Goal: Task Accomplishment & Management: Complete application form

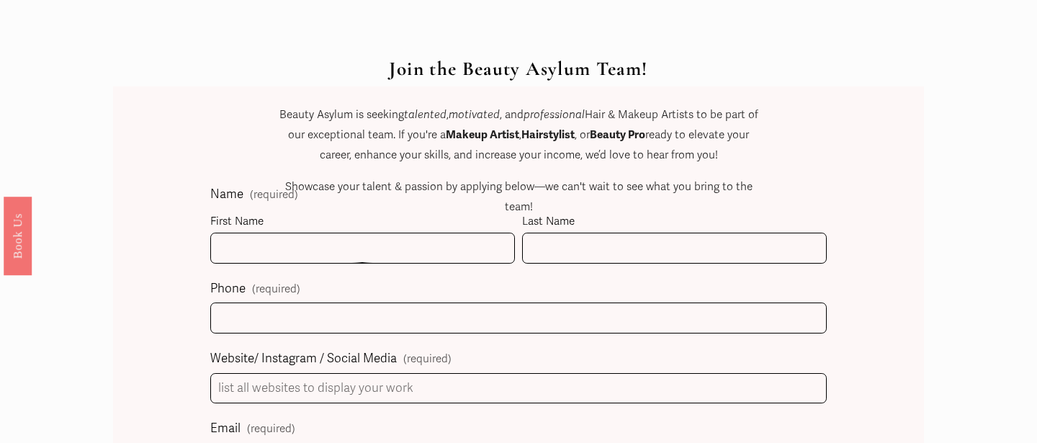
scroll to position [624, 0]
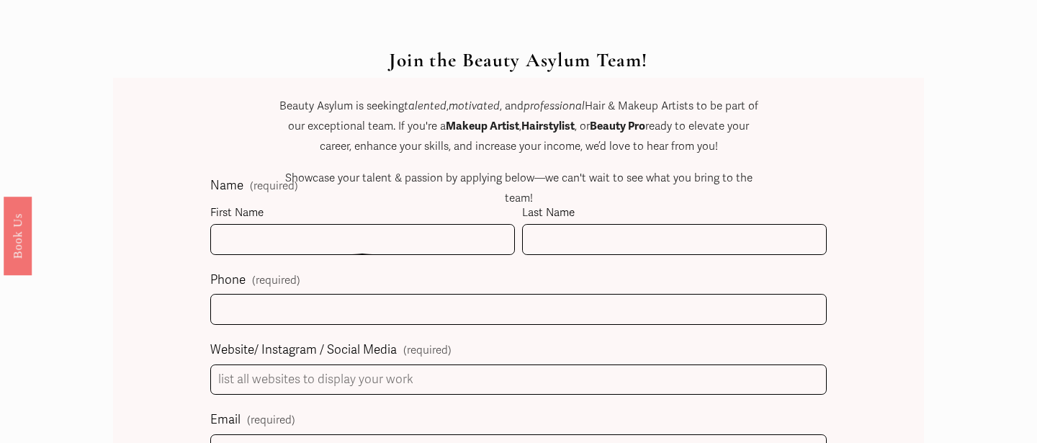
click at [287, 235] on div "Join the Beauty Asylum Team! Beauty Asylum is seeking talented , motivated , an…" at bounding box center [518, 160] width 483 height 223
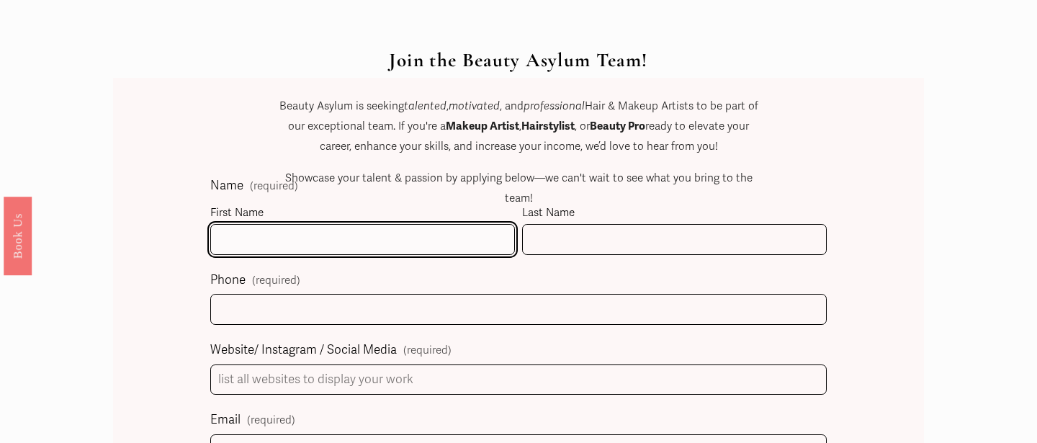
click at [269, 241] on input "First Name" at bounding box center [362, 239] width 305 height 31
type input "[PERSON_NAME]"
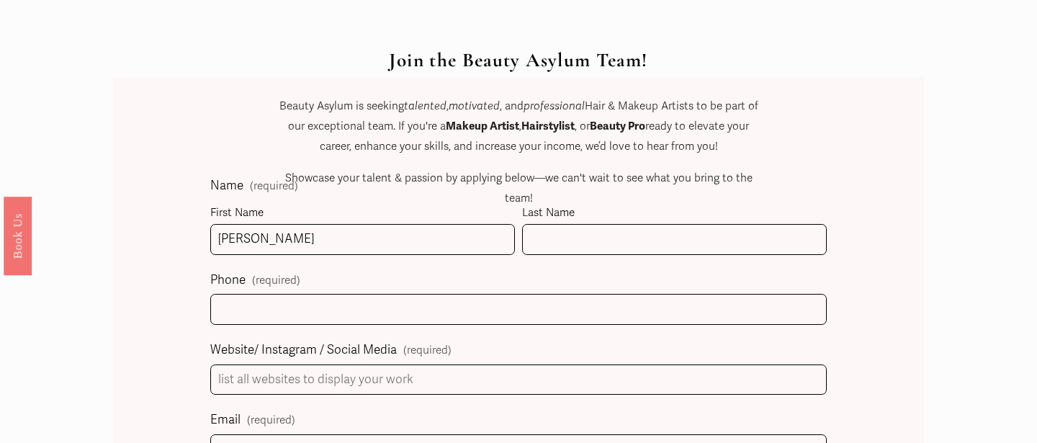
click at [551, 235] on div "Join the Beauty Asylum Team! Beauty Asylum is seeking talented , motivated , an…" at bounding box center [518, 160] width 483 height 223
click at [541, 245] on div "Join the Beauty Asylum Team! Beauty Asylum is seeking talented , motivated , an…" at bounding box center [518, 160] width 483 height 223
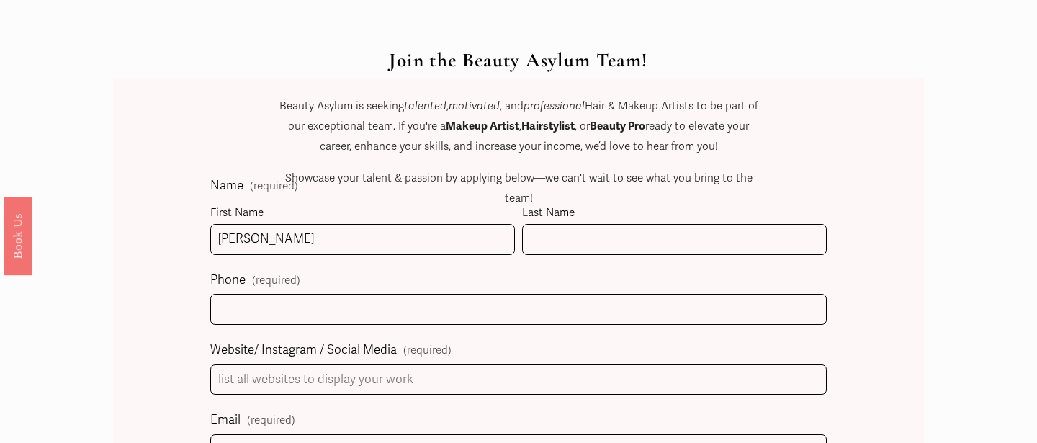
click at [541, 245] on div "Join the Beauty Asylum Team! Beauty Asylum is seeking talented , motivated , an…" at bounding box center [518, 160] width 483 height 223
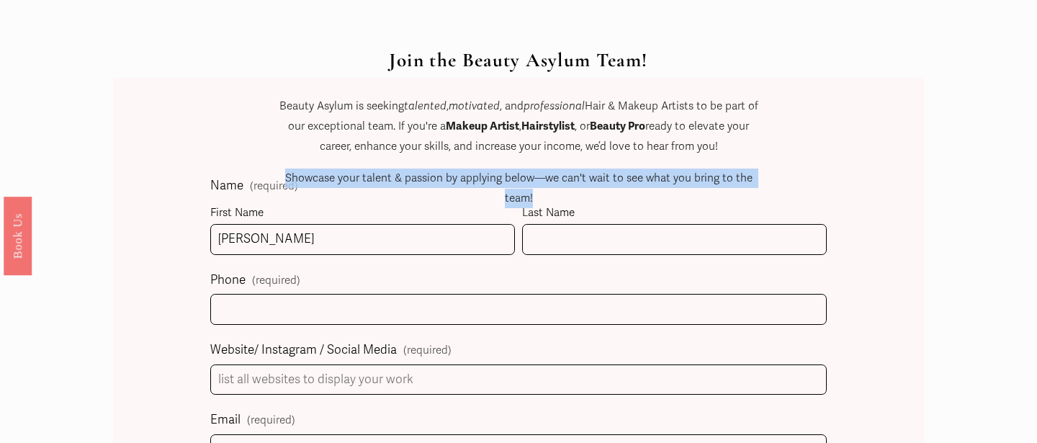
click at [541, 245] on div "Join the Beauty Asylum Team! Beauty Asylum is seeking talented , motivated , an…" at bounding box center [518, 160] width 483 height 223
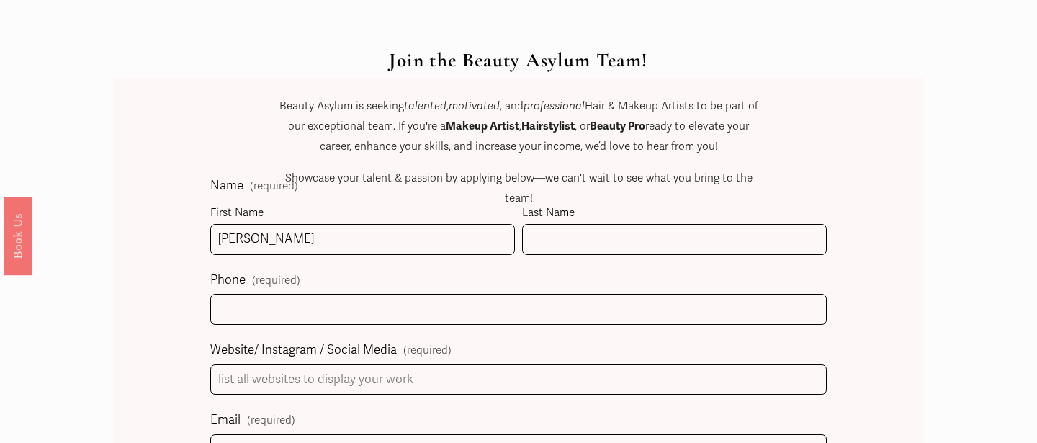
click at [542, 246] on div "Join the Beauty Asylum Team! Beauty Asylum is seeking talented , motivated , an…" at bounding box center [518, 160] width 483 height 223
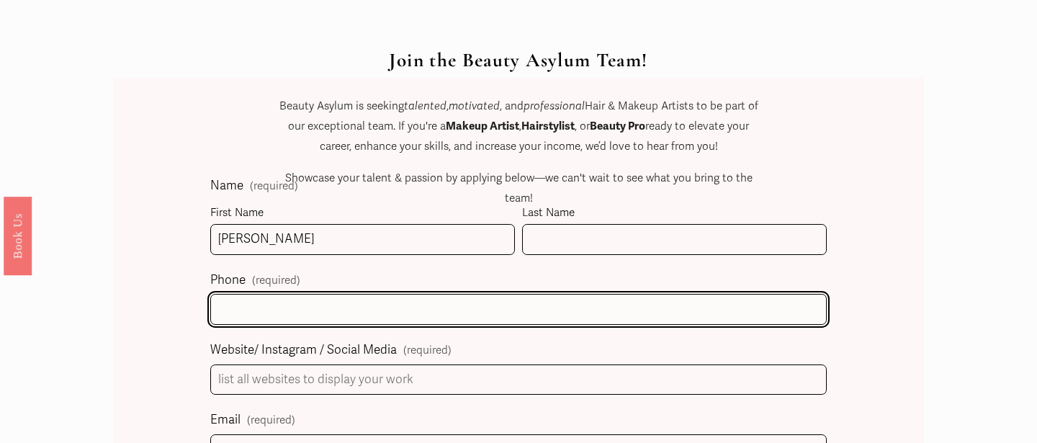
click at [327, 314] on input "text" at bounding box center [518, 309] width 616 height 31
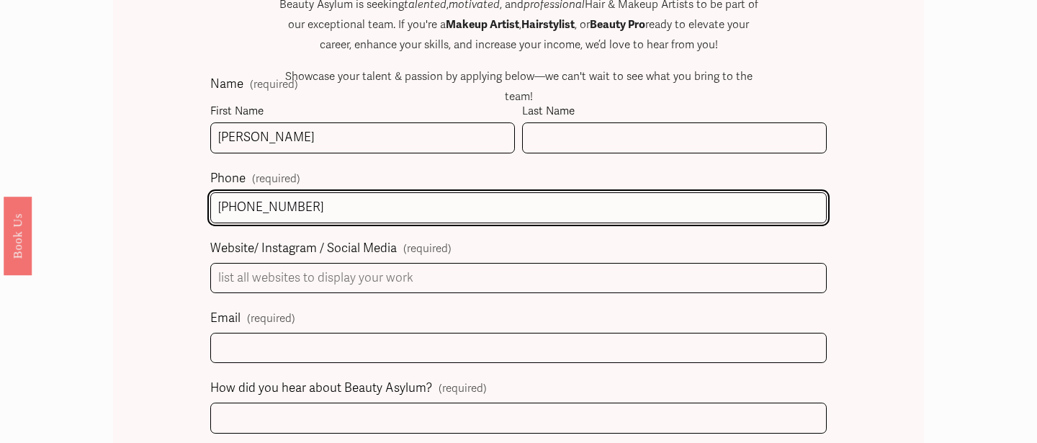
scroll to position [729, 0]
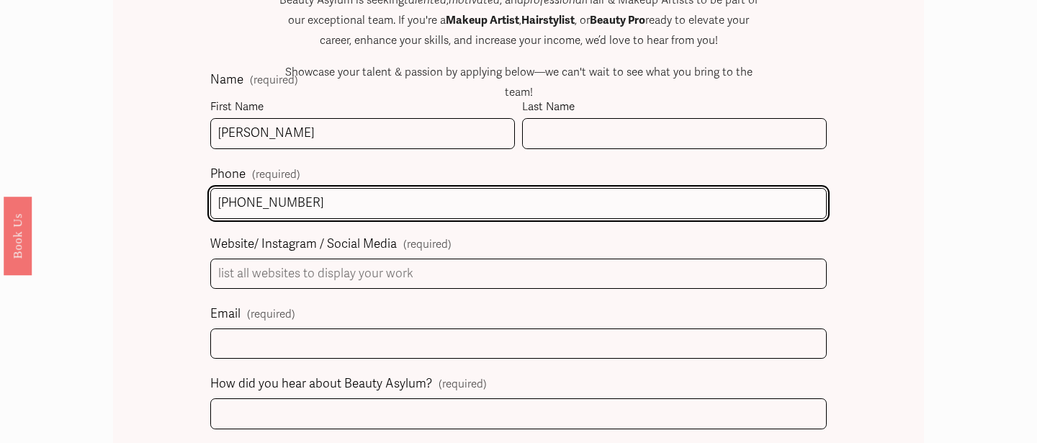
type input "[PHONE_NUMBER]"
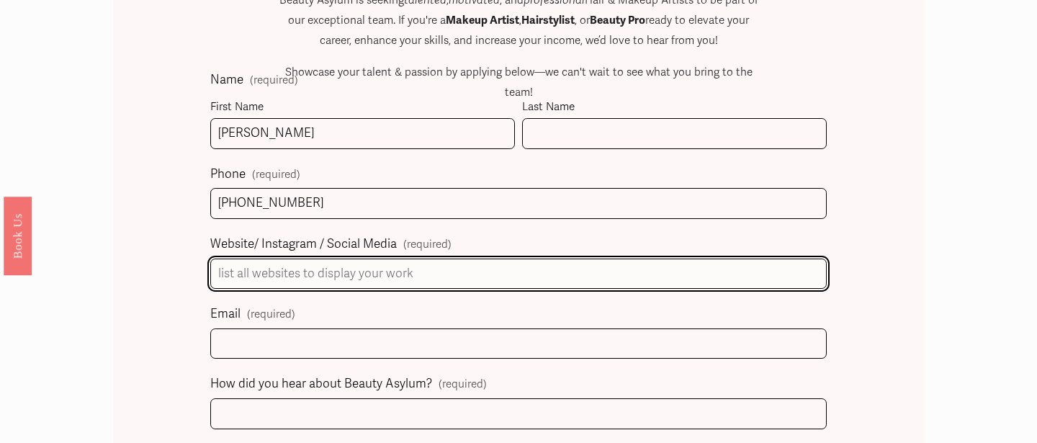
click at [331, 269] on input "Website/ Instagram / Social Media (required)" at bounding box center [518, 274] width 616 height 31
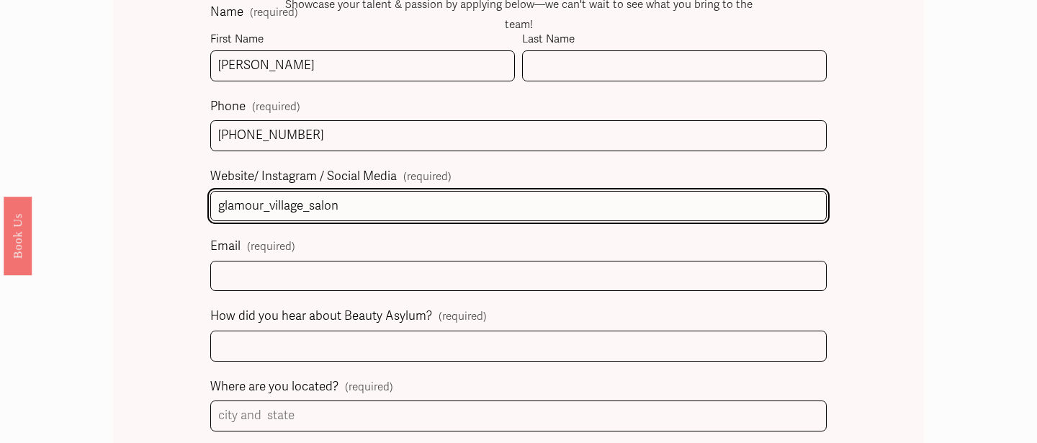
scroll to position [801, 0]
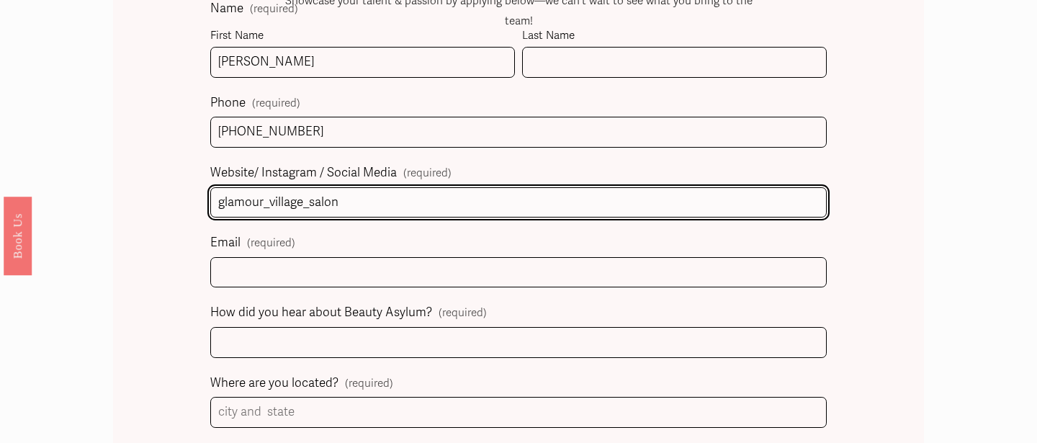
type input "glamour_village_salon"
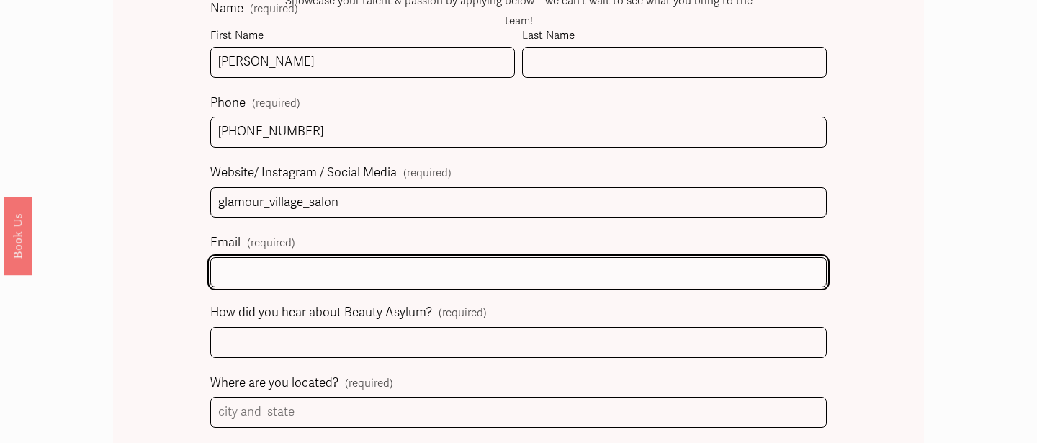
click at [293, 268] on input "Email (required)" at bounding box center [518, 272] width 616 height 31
type input "[DOMAIN_NAME][EMAIL_ADDRESS][DOMAIN_NAME]"
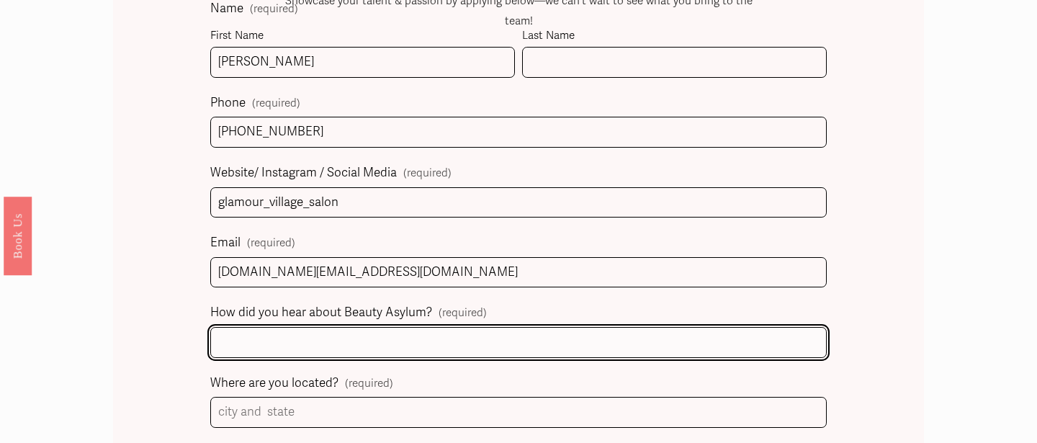
click at [288, 342] on input "How did you hear about Beauty Asylum? (required)" at bounding box center [518, 342] width 616 height 31
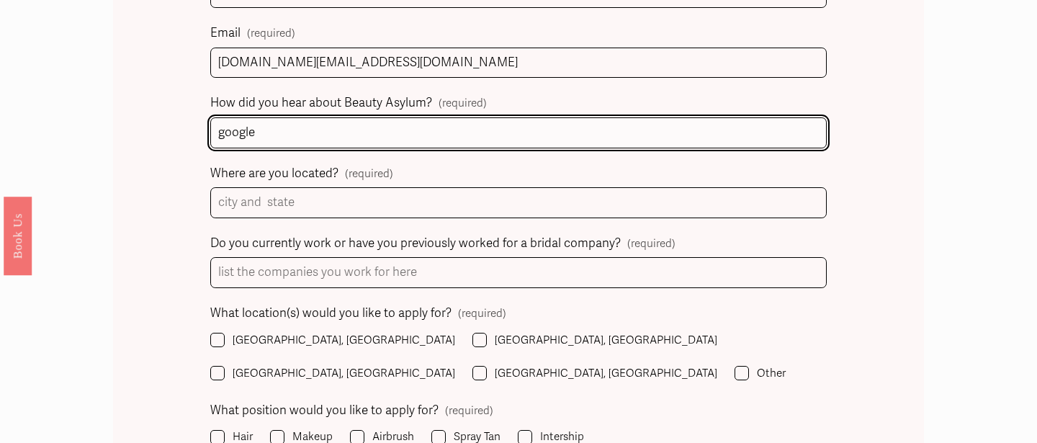
scroll to position [1022, 0]
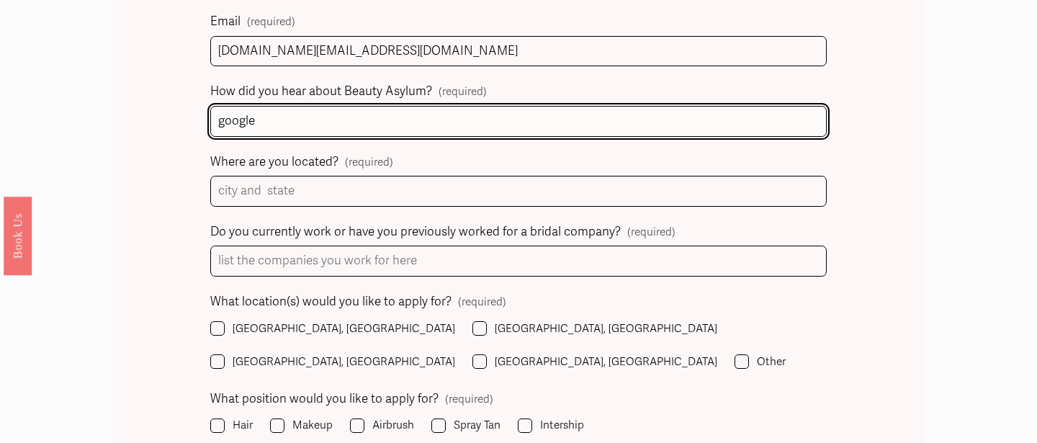
type input "google"
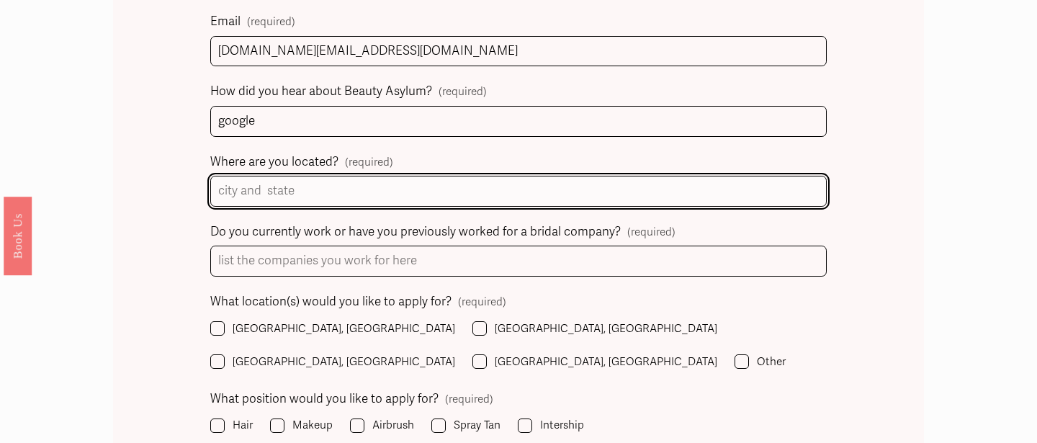
click at [300, 192] on input "Where are you located? (required)" at bounding box center [518, 191] width 616 height 31
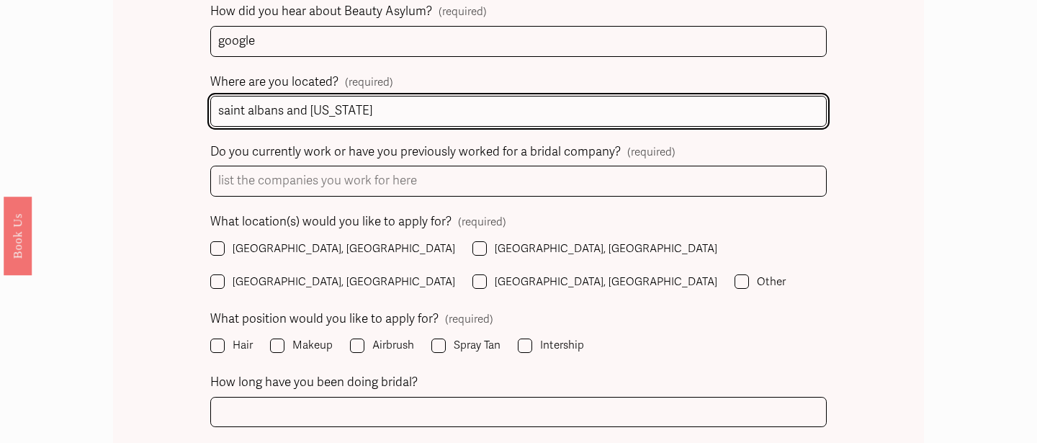
scroll to position [1110, 0]
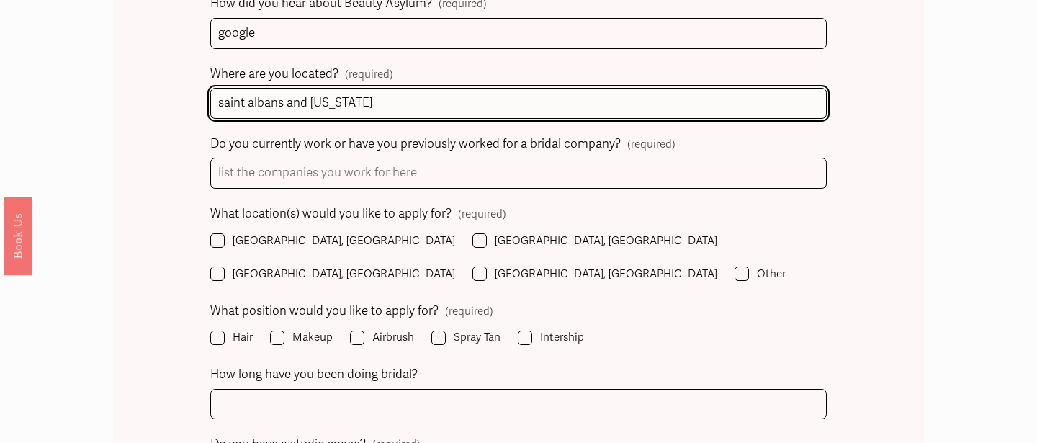
type input "saint albans and [US_STATE]"
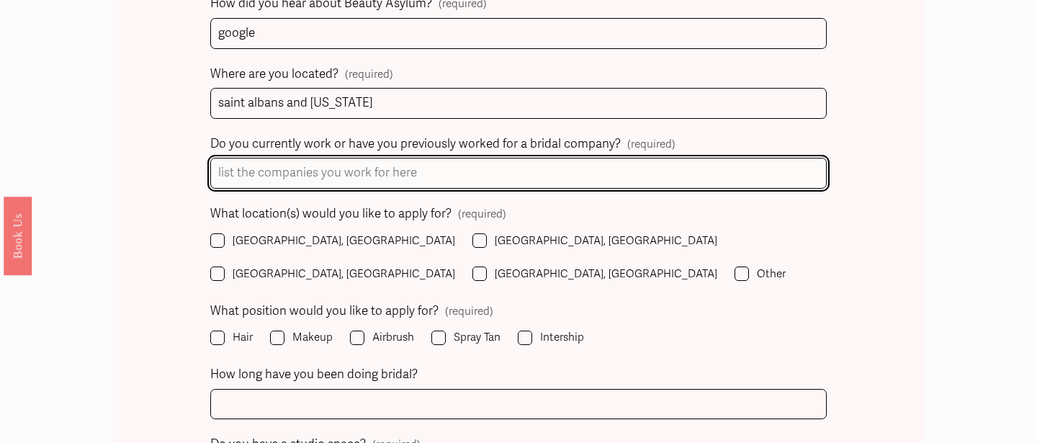
click at [356, 178] on input "Do you currently work or have you previously worked for a bridal company? (requ…" at bounding box center [518, 173] width 616 height 31
click at [421, 173] on input "Do you currently work or have you previously worked for a bridal company? (requ…" at bounding box center [518, 173] width 616 height 31
type input "c"
click at [253, 176] on input "[PERSON_NAME] bidze" at bounding box center [518, 173] width 616 height 31
click at [284, 178] on input "[PERSON_NAME] bidze" at bounding box center [518, 173] width 616 height 31
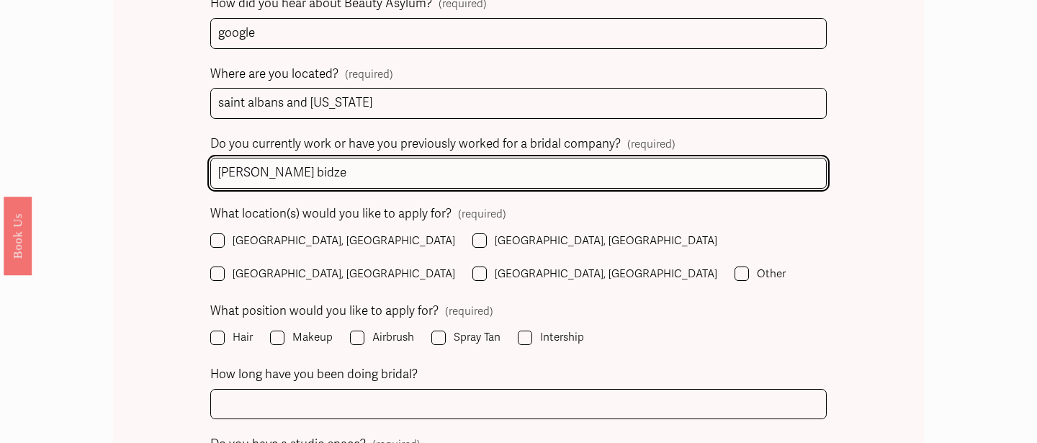
type input "[PERSON_NAME] bidze"
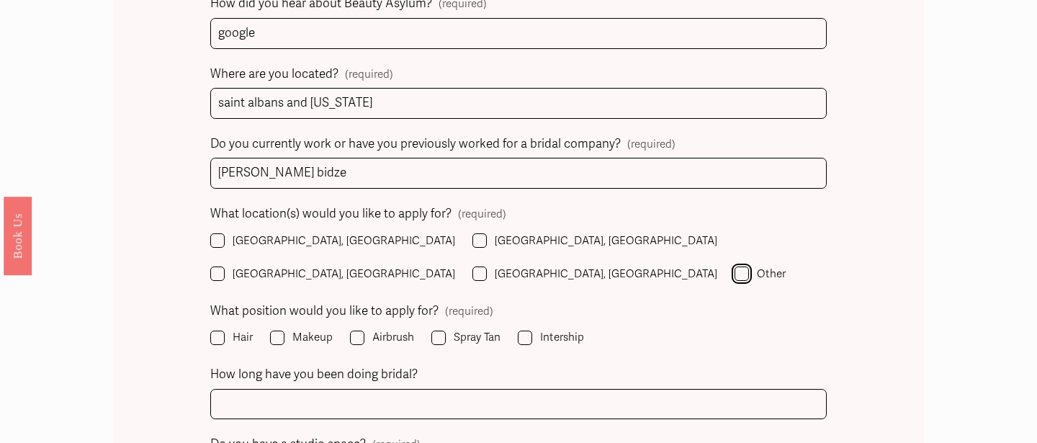
click at [734, 266] on input "Other" at bounding box center [741, 273] width 14 height 14
checkbox input "true"
click at [361, 331] on input "Airbrush" at bounding box center [357, 338] width 14 height 14
checkbox input "true"
click at [282, 331] on input "Makeup" at bounding box center [277, 338] width 14 height 14
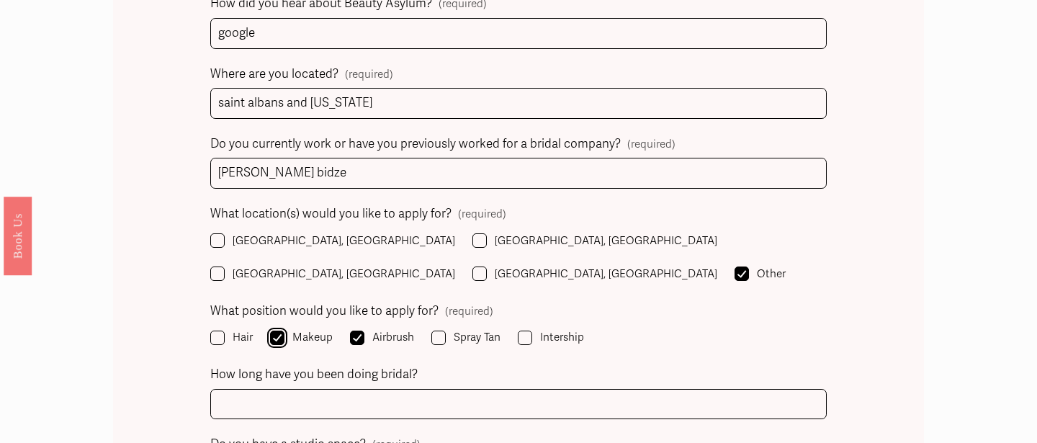
checkbox input "true"
click at [220, 331] on input "Hair" at bounding box center [217, 338] width 14 height 14
checkbox input "true"
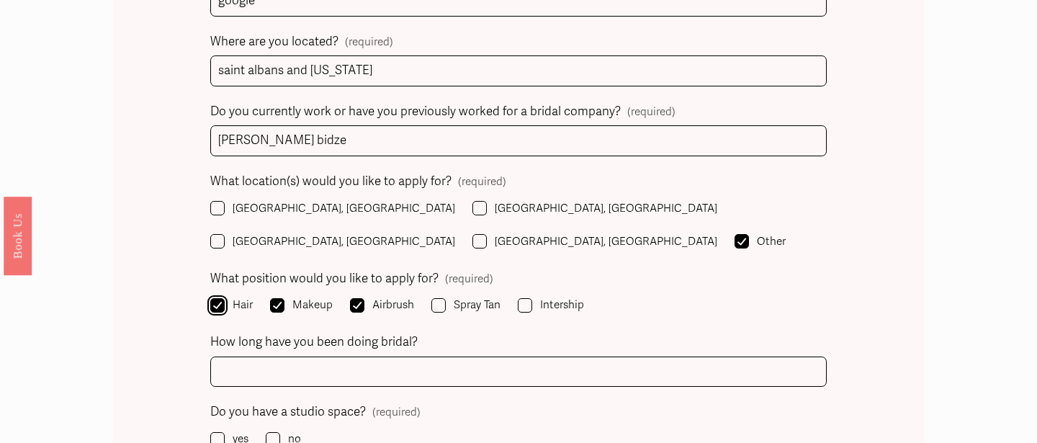
scroll to position [1141, 0]
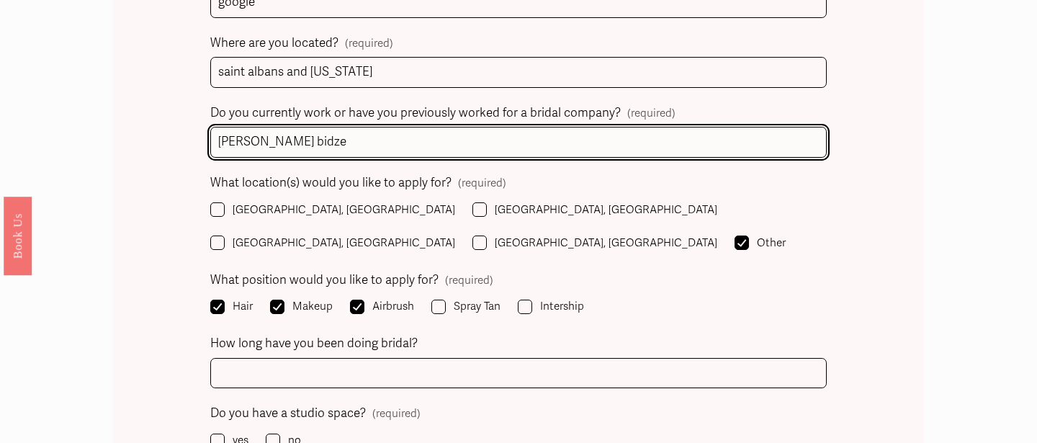
click at [241, 143] on input "[PERSON_NAME] bidze" at bounding box center [518, 142] width 616 height 31
click at [263, 142] on input "cinderela bidze" at bounding box center [518, 142] width 616 height 31
click at [281, 143] on input "cinderella bidze" at bounding box center [518, 142] width 616 height 31
click at [312, 140] on input "cinderella bridze" at bounding box center [518, 142] width 616 height 31
type input "cinderella bridez"
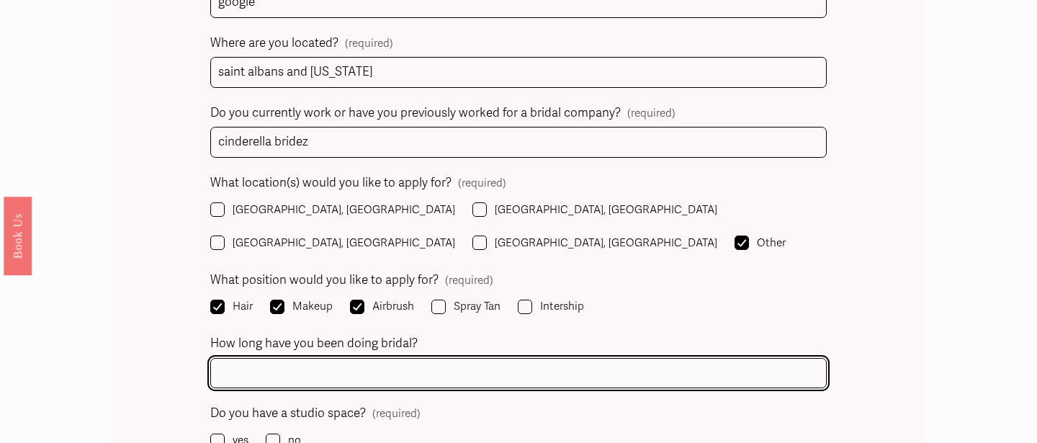
click at [294, 358] on input "How long have you been doing bridal?" at bounding box center [518, 373] width 616 height 31
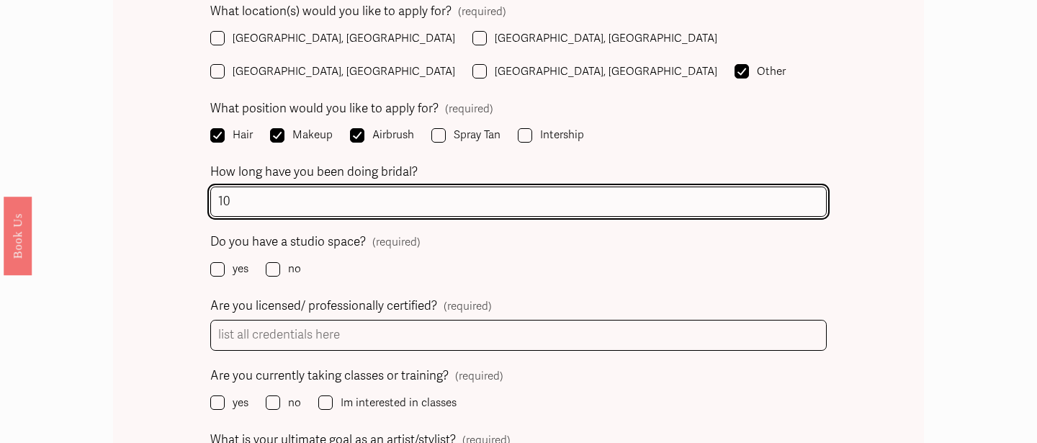
scroll to position [1323, 0]
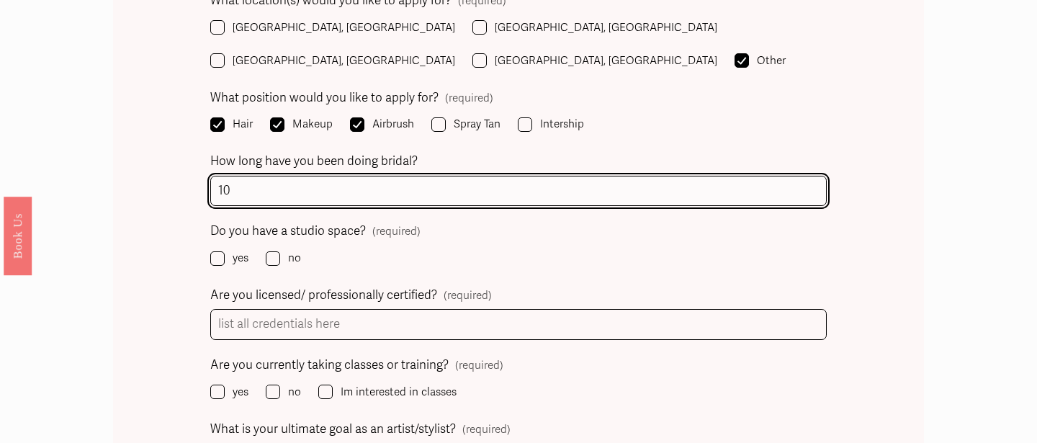
type input "10"
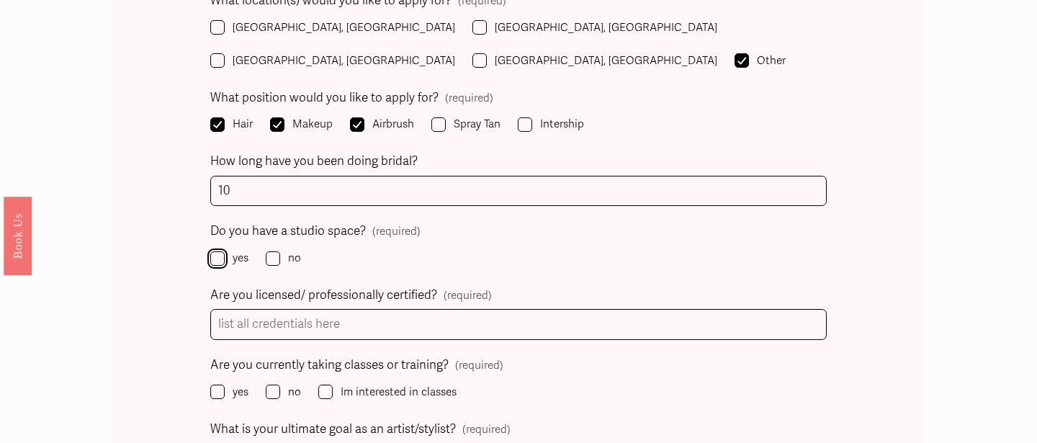
click at [221, 251] on input "yes" at bounding box center [217, 258] width 14 height 14
checkbox input "true"
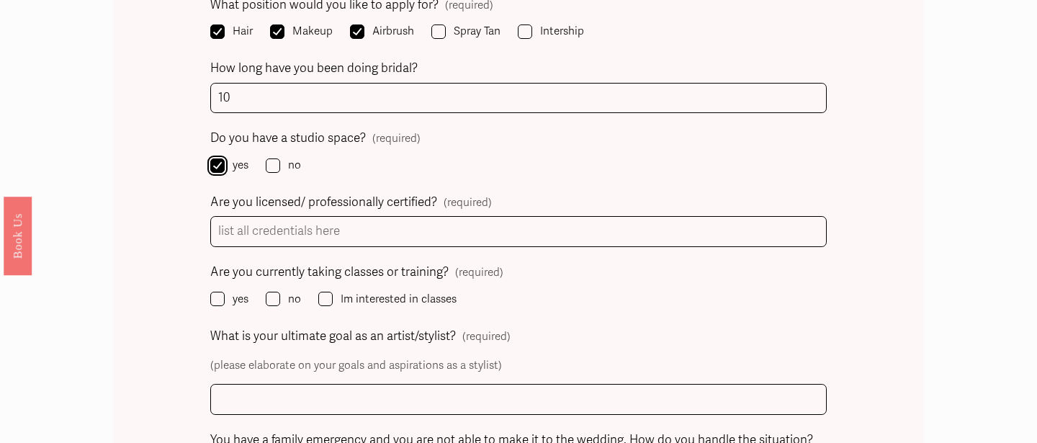
scroll to position [1437, 0]
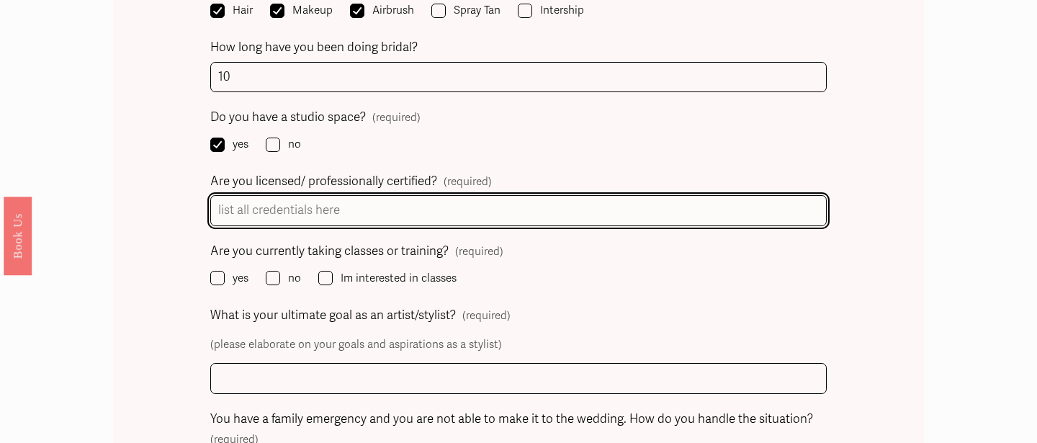
click at [345, 195] on input "Are you licensed/ professionally certified? (required)" at bounding box center [518, 210] width 616 height 31
type input "cosmetology"
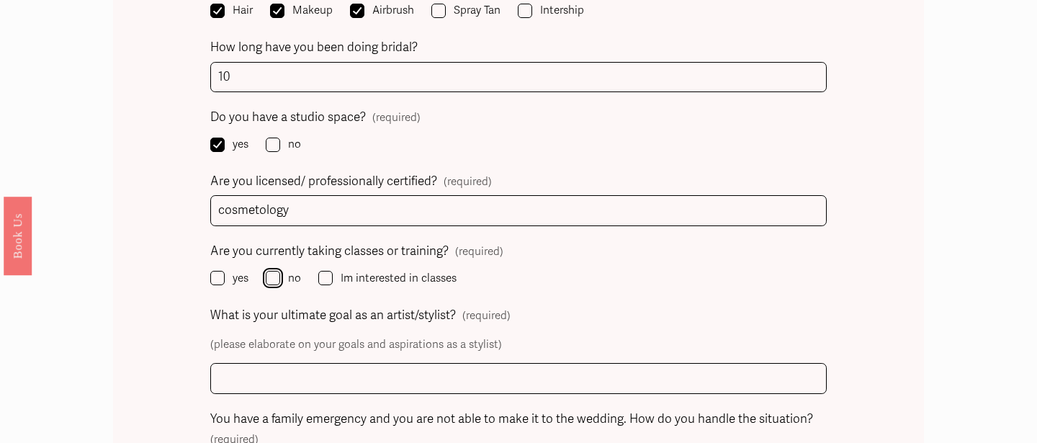
click at [275, 271] on input "no" at bounding box center [273, 278] width 14 height 14
checkbox input "true"
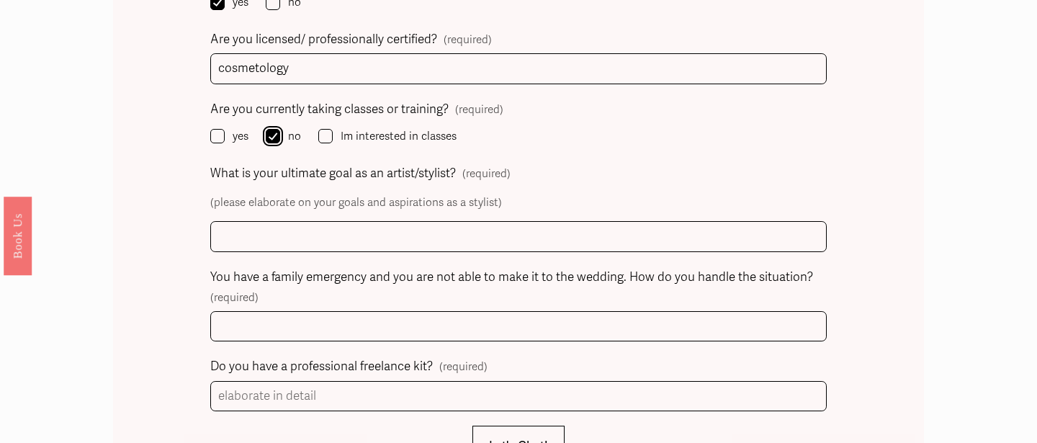
scroll to position [1579, 0]
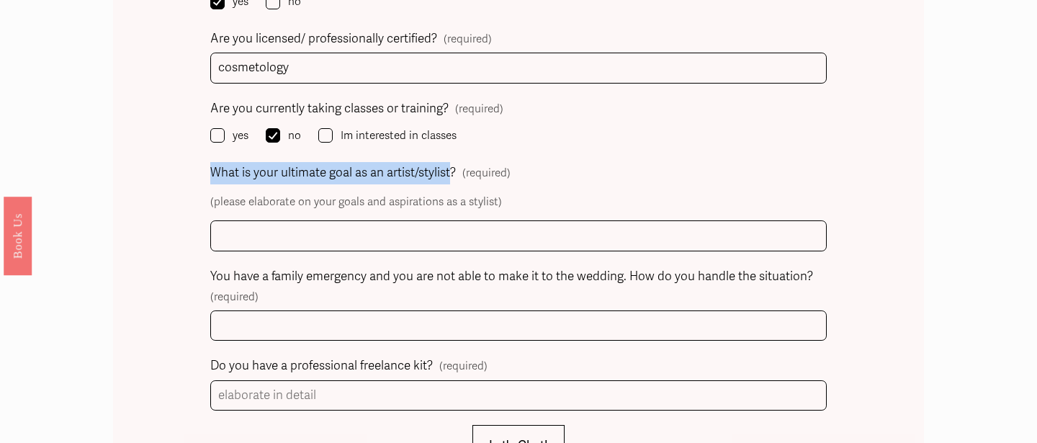
drag, startPoint x: 210, startPoint y: 134, endPoint x: 450, endPoint y: 145, distance: 240.0
click at [450, 162] on span "What is your ultimate goal as an artist/stylist?" at bounding box center [333, 173] width 246 height 22
copy span "What is your ultimate goal as an artist/stylist"
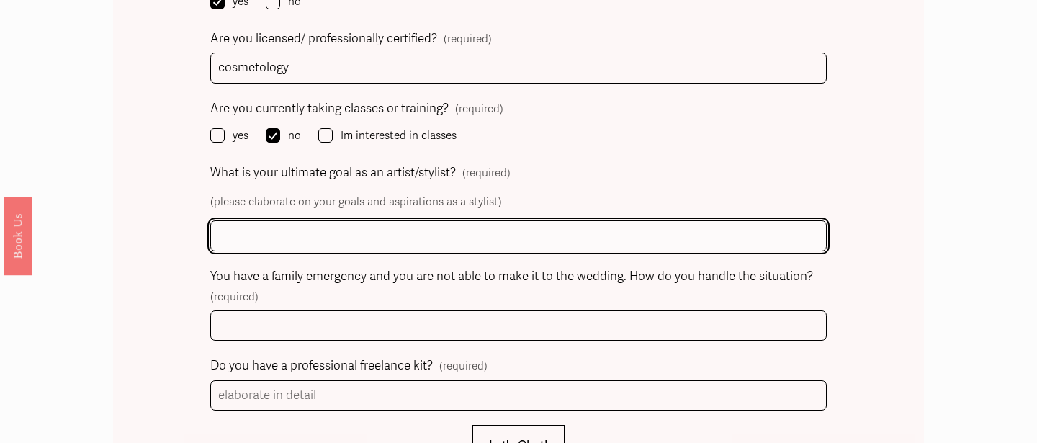
paste input "My ultimate goal as an artist and stylist is to enhance confidence and beauty b…"
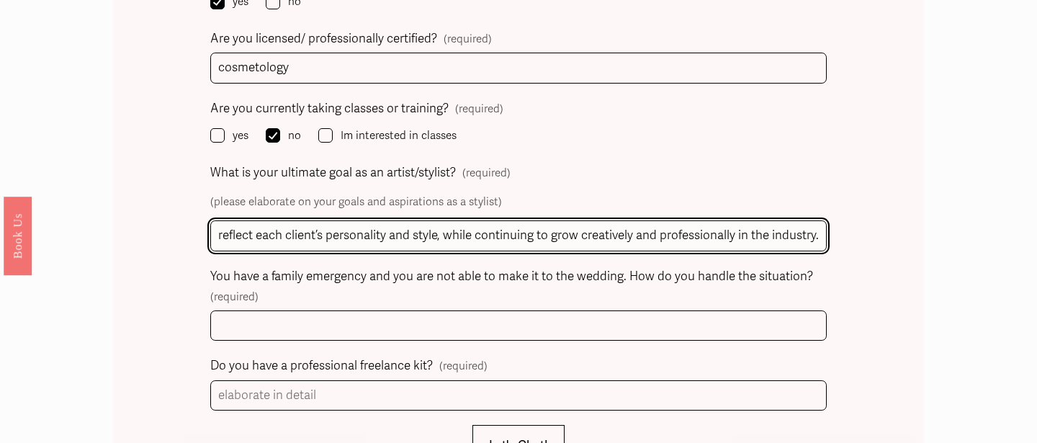
scroll to position [0, 539]
type input "My ultimate goal as an artist and stylist is to enhance confidence and beauty b…"
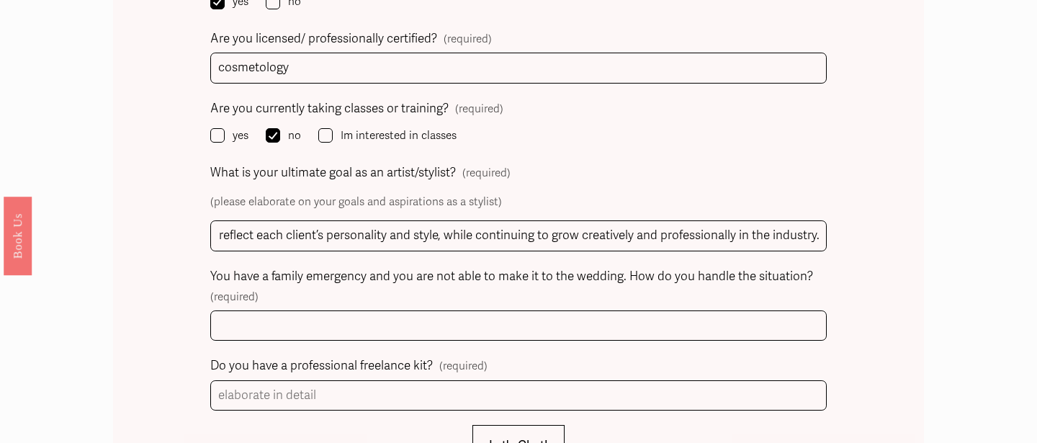
scroll to position [0, 0]
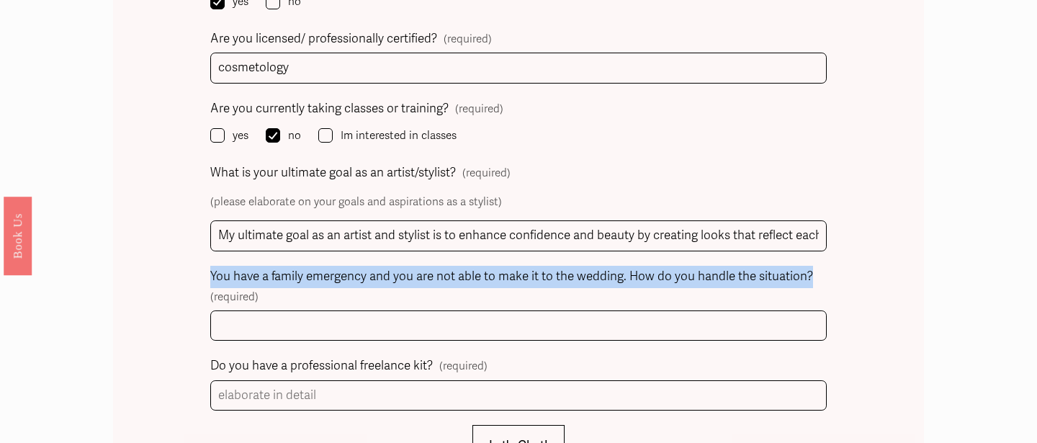
drag, startPoint x: 212, startPoint y: 241, endPoint x: 729, endPoint y: 264, distance: 517.5
click at [730, 266] on div "You have a family emergency and you are not able to make it to the wedding. How…" at bounding box center [518, 287] width 616 height 42
copy span "You have a family emergency and you are not able to make it to the wedding. How…"
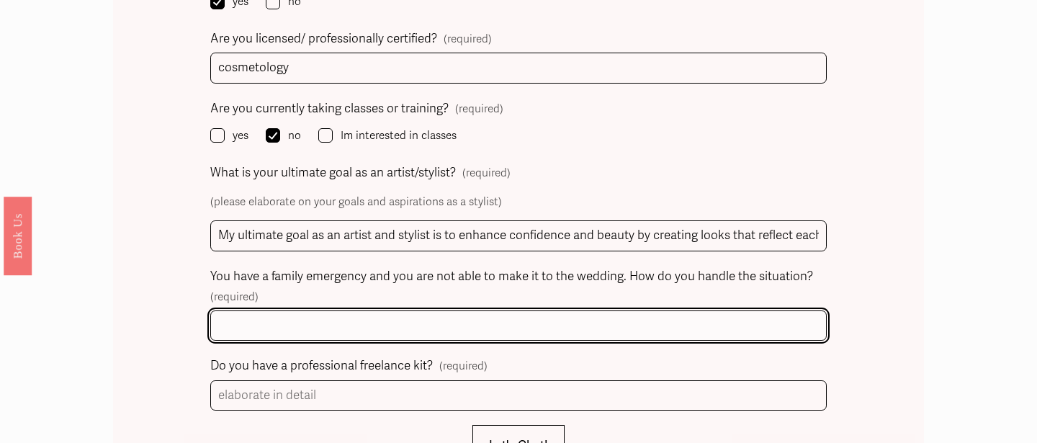
paste input "If I had a family emergency and couldn’t make it to the wedding, I would immedi…"
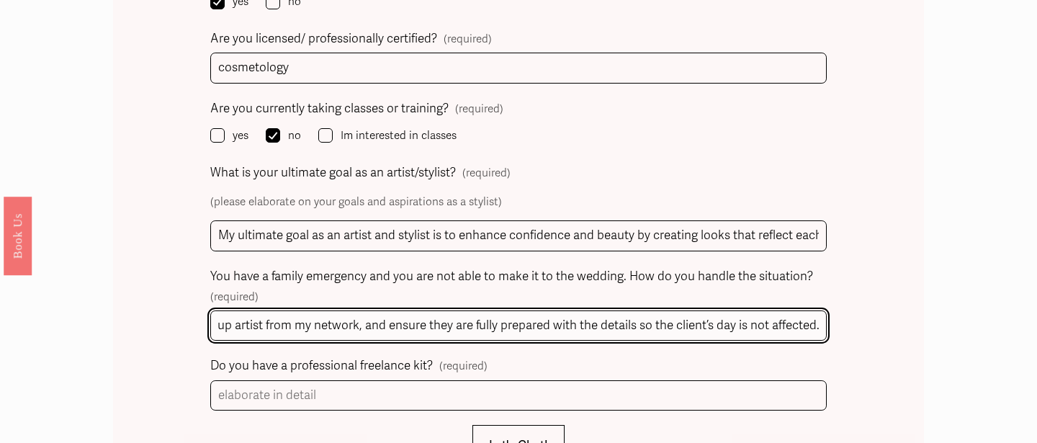
scroll to position [0, 678]
type input "If I had a family emergency and couldn’t make it to the wedding, I would immedi…"
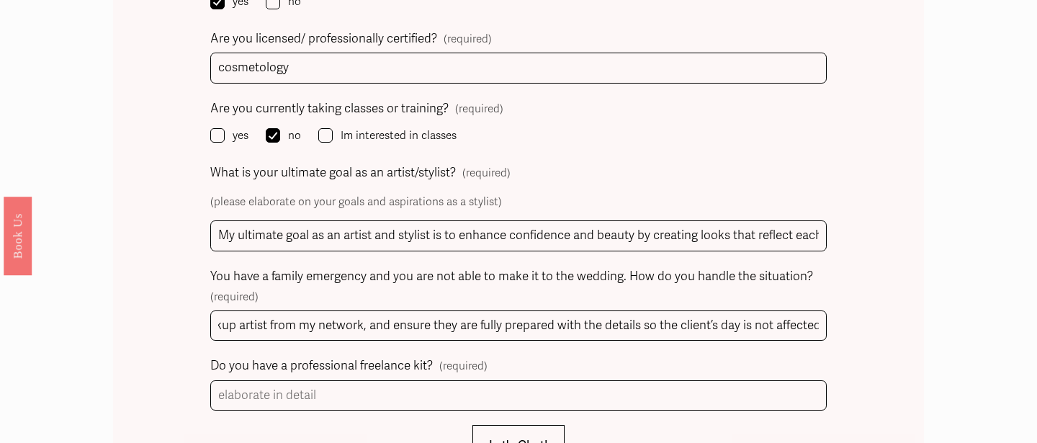
scroll to position [0, 0]
click at [217, 355] on span "Do you have a professional freelance kit?" at bounding box center [321, 366] width 223 height 22
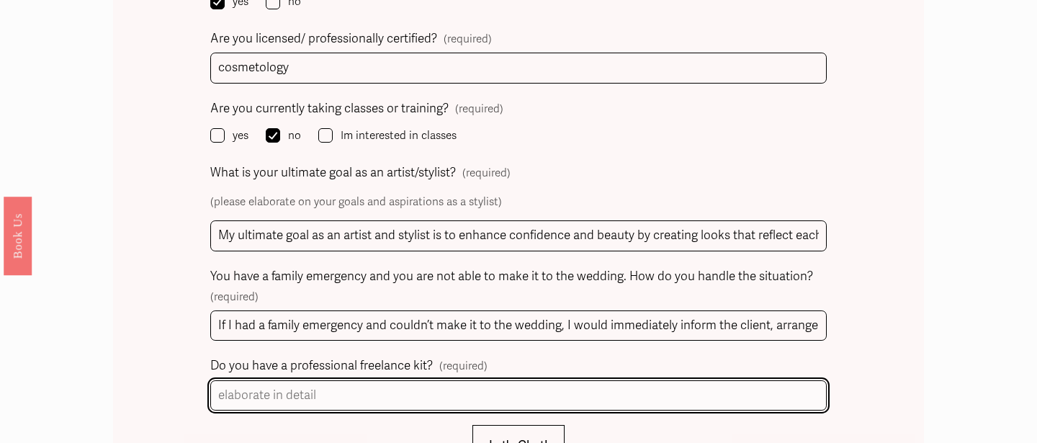
click at [217, 380] on input "Do you have a professional freelance kit? (required)" at bounding box center [518, 395] width 616 height 31
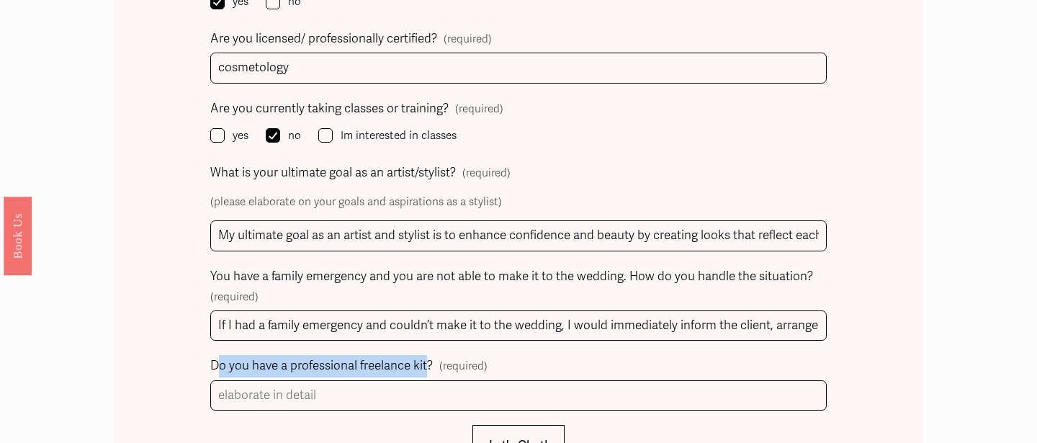
drag, startPoint x: 215, startPoint y: 330, endPoint x: 427, endPoint y: 331, distance: 212.4
click at [427, 355] on span "Do you have a professional freelance kit?" at bounding box center [321, 366] width 223 height 22
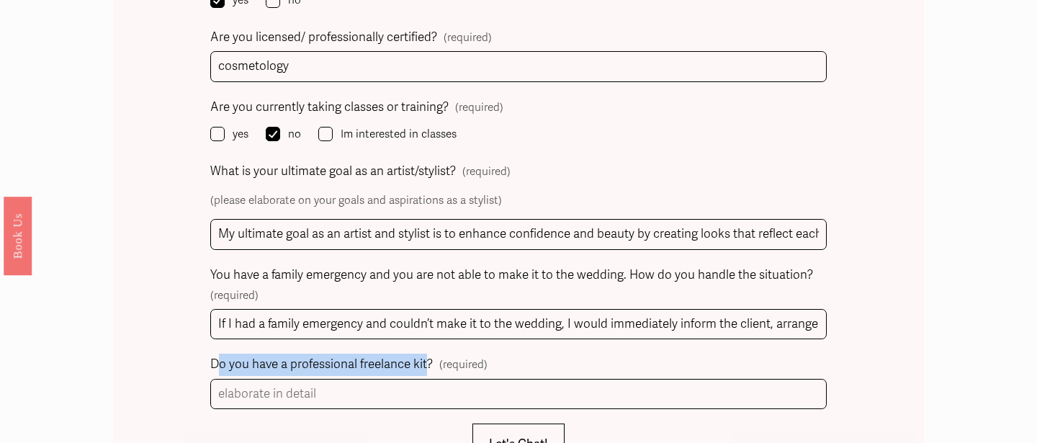
copy span "o you have a professional freelance kit"
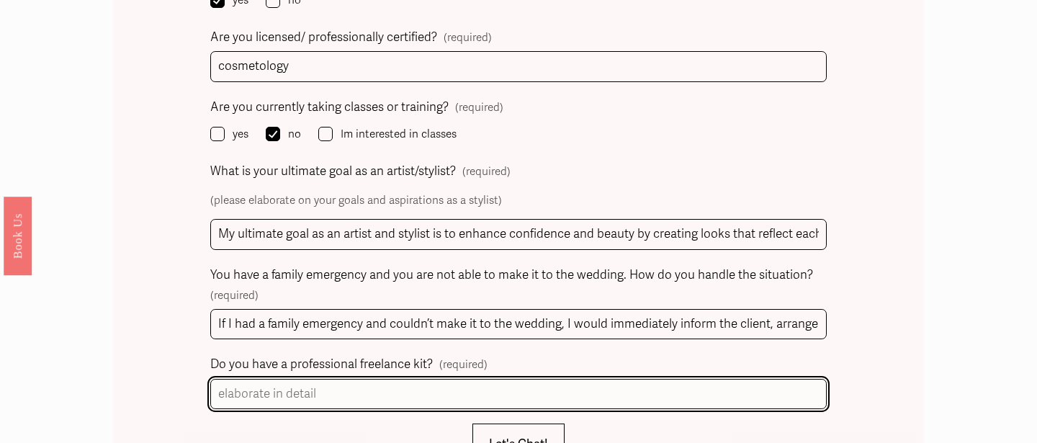
paste input "Yes, I have a complete professional freelance kit stocked with high-quality, sa…"
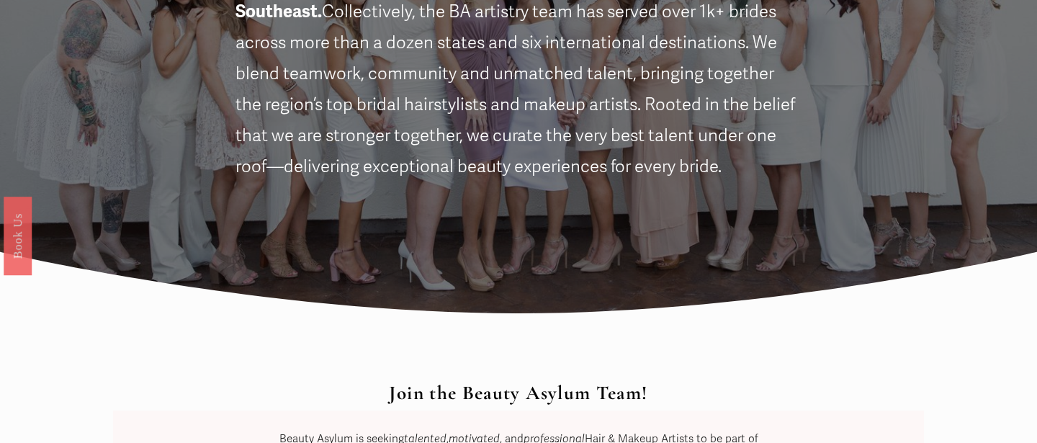
scroll to position [506, 0]
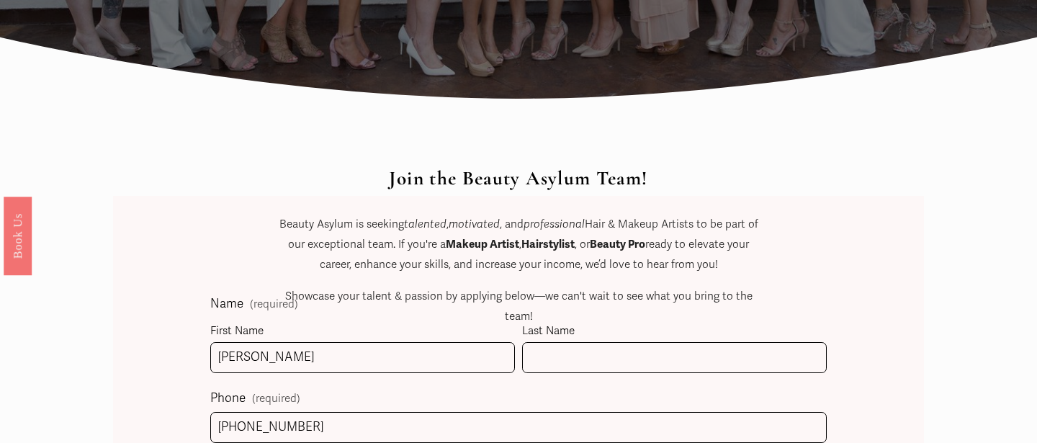
type input "Yes, I have a complete professional freelance kit stocked with high-quality, sa…"
click at [555, 356] on div "Join the Beauty Asylum Team! Beauty Asylum is seeking talented , motivated , an…" at bounding box center [518, 278] width 483 height 223
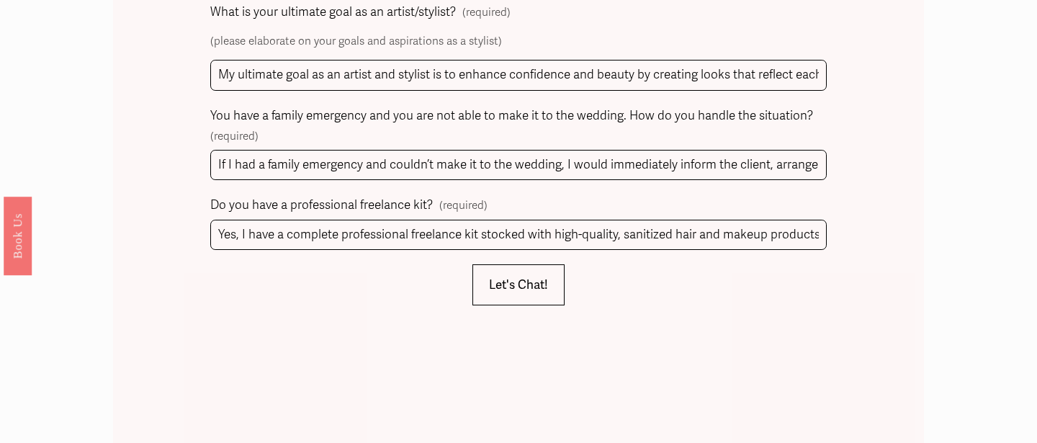
scroll to position [1726, 0]
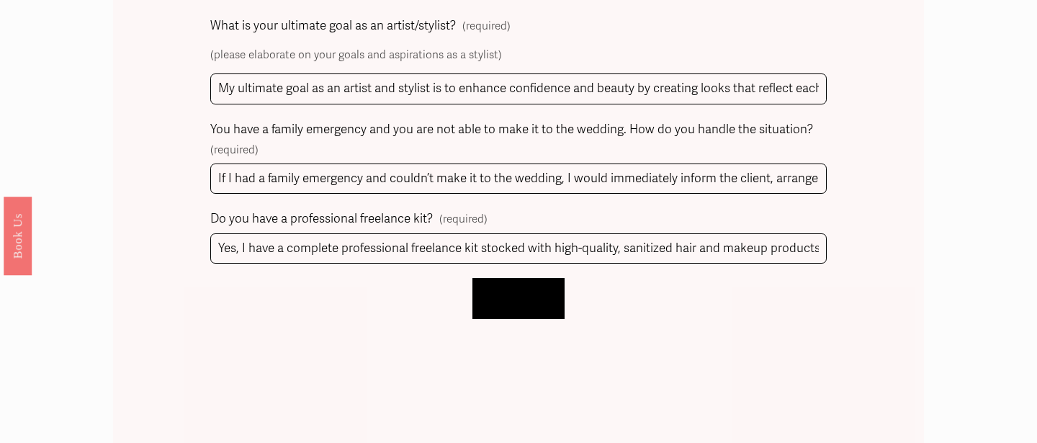
click at [524, 291] on span "Let's Chat!" at bounding box center [518, 298] width 59 height 15
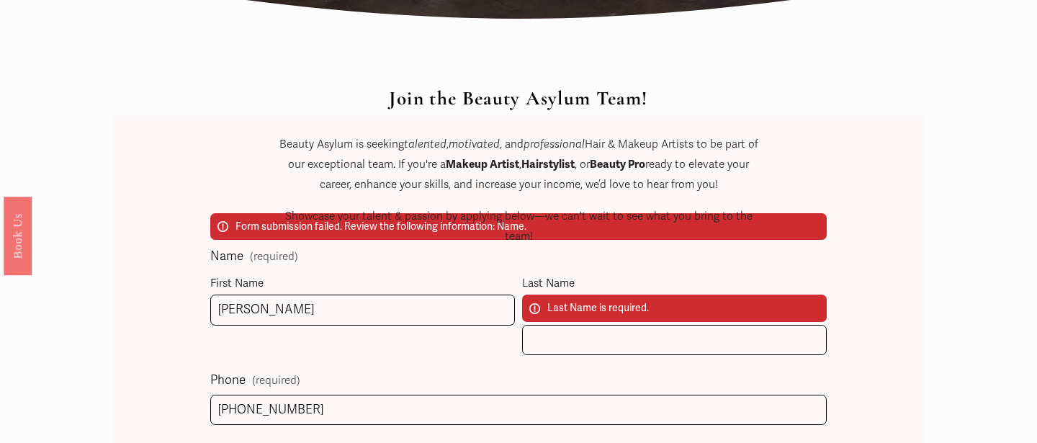
scroll to position [578, 0]
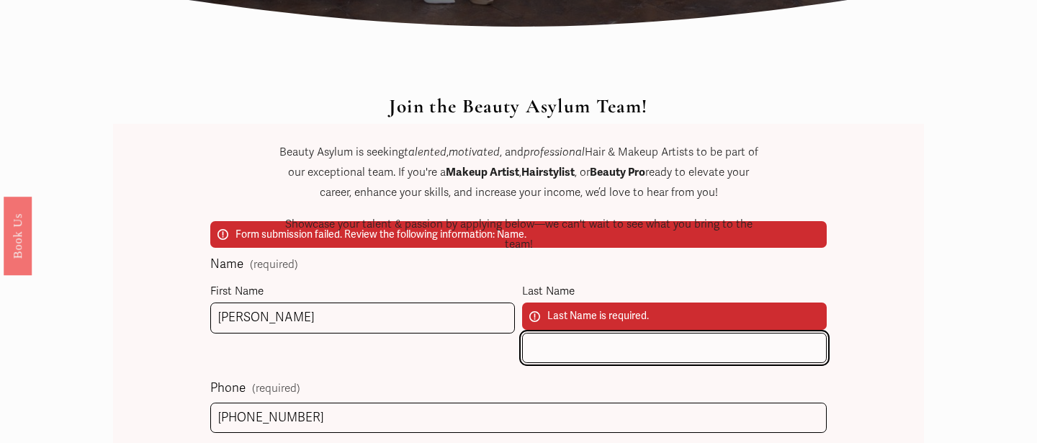
click at [570, 351] on input "Last Name Last Name is required." at bounding box center [674, 348] width 305 height 31
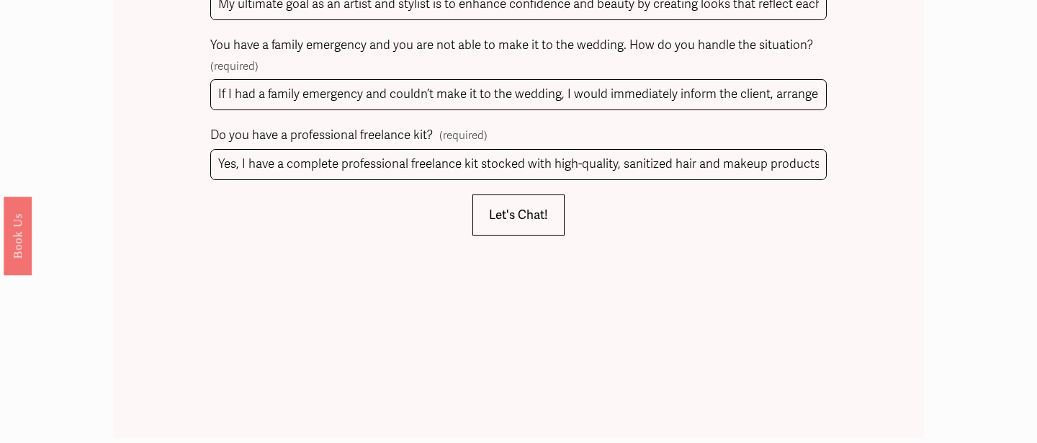
scroll to position [1868, 0]
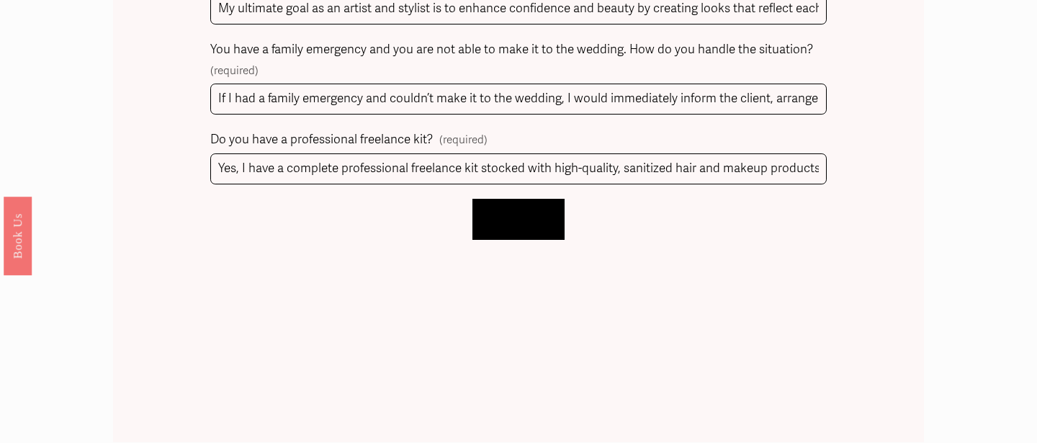
type input "jamlai"
click at [527, 212] on span "Let's Chat!" at bounding box center [518, 219] width 59 height 15
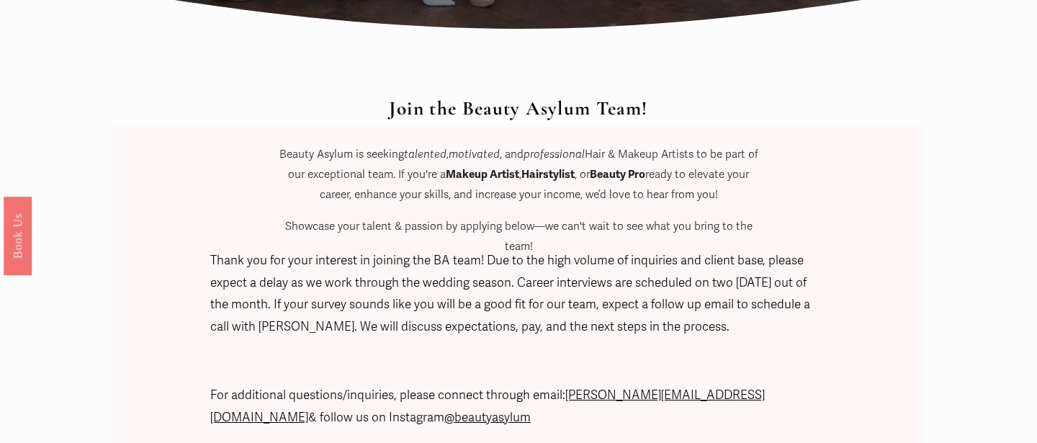
scroll to position [557, 0]
